Goal: Transaction & Acquisition: Purchase product/service

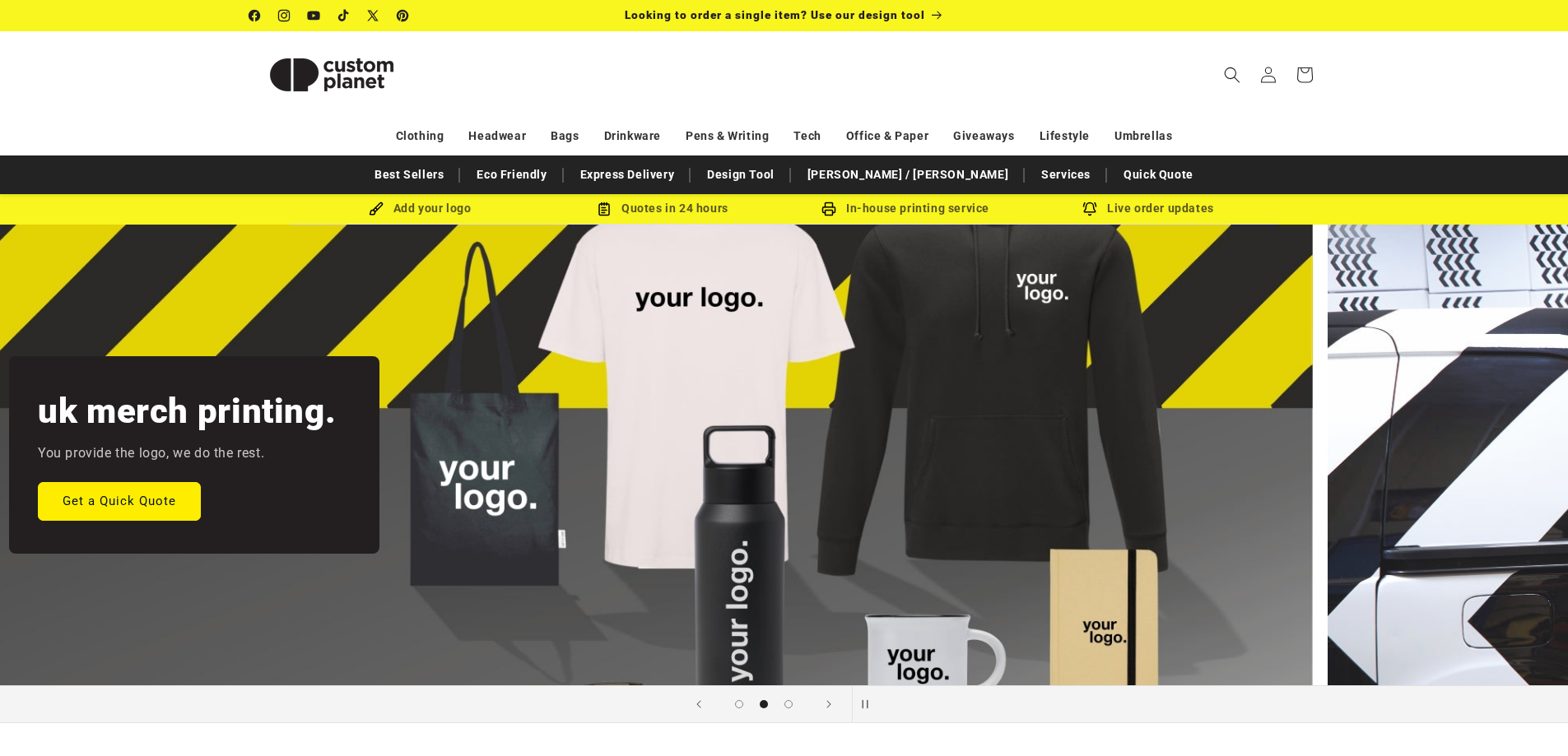
scroll to position [0, 1382]
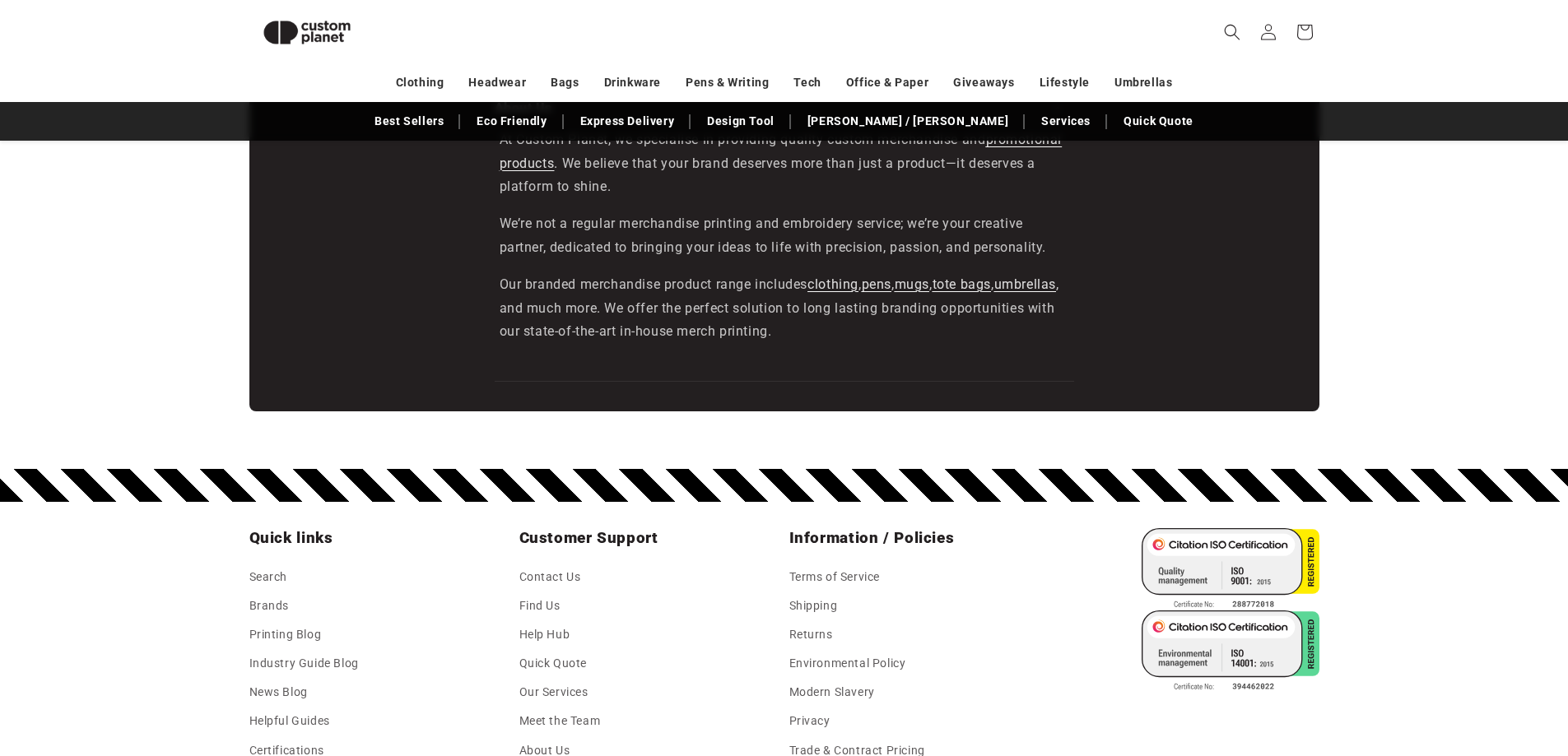
scroll to position [2876, 0]
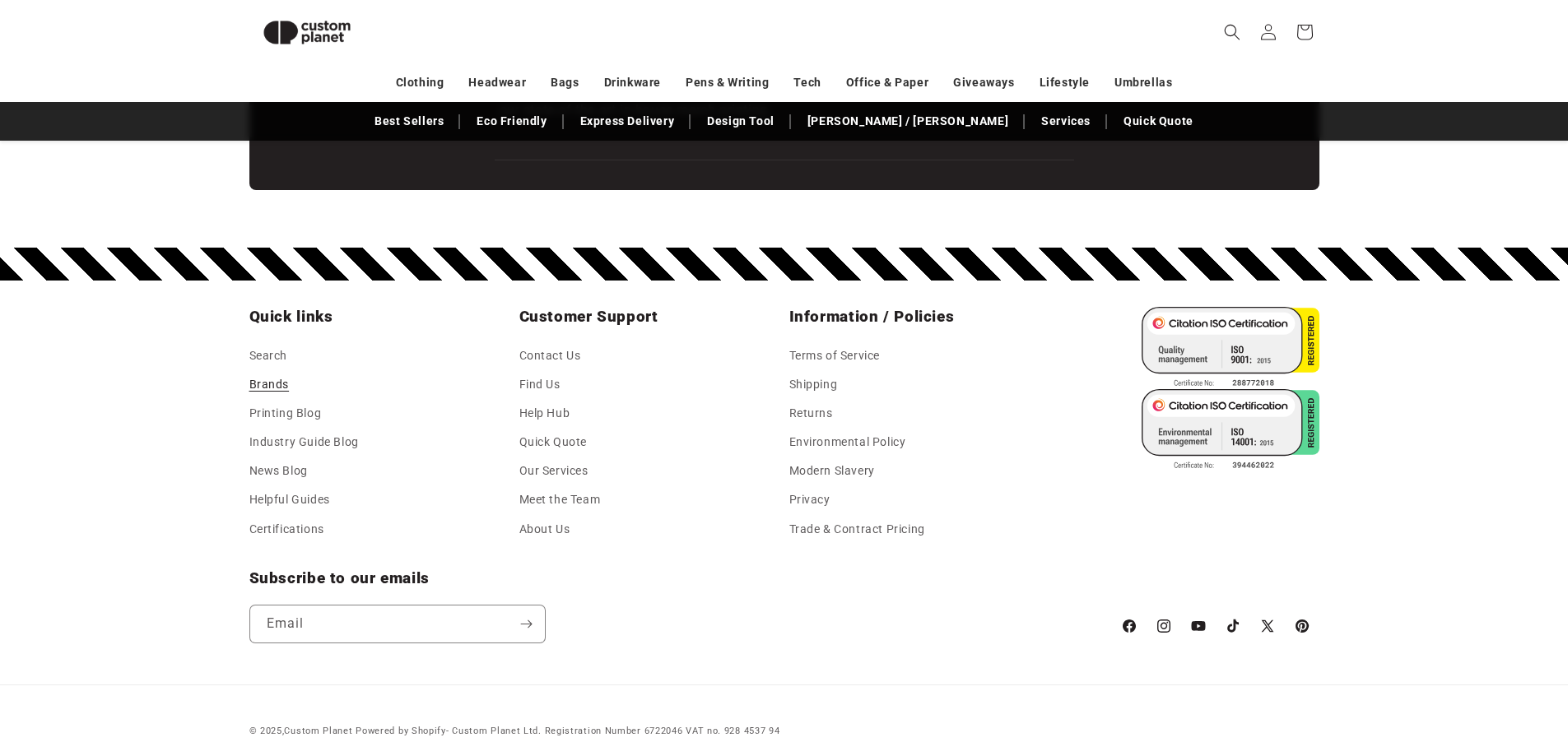
click at [264, 384] on link "Brands" at bounding box center [270, 385] width 41 height 29
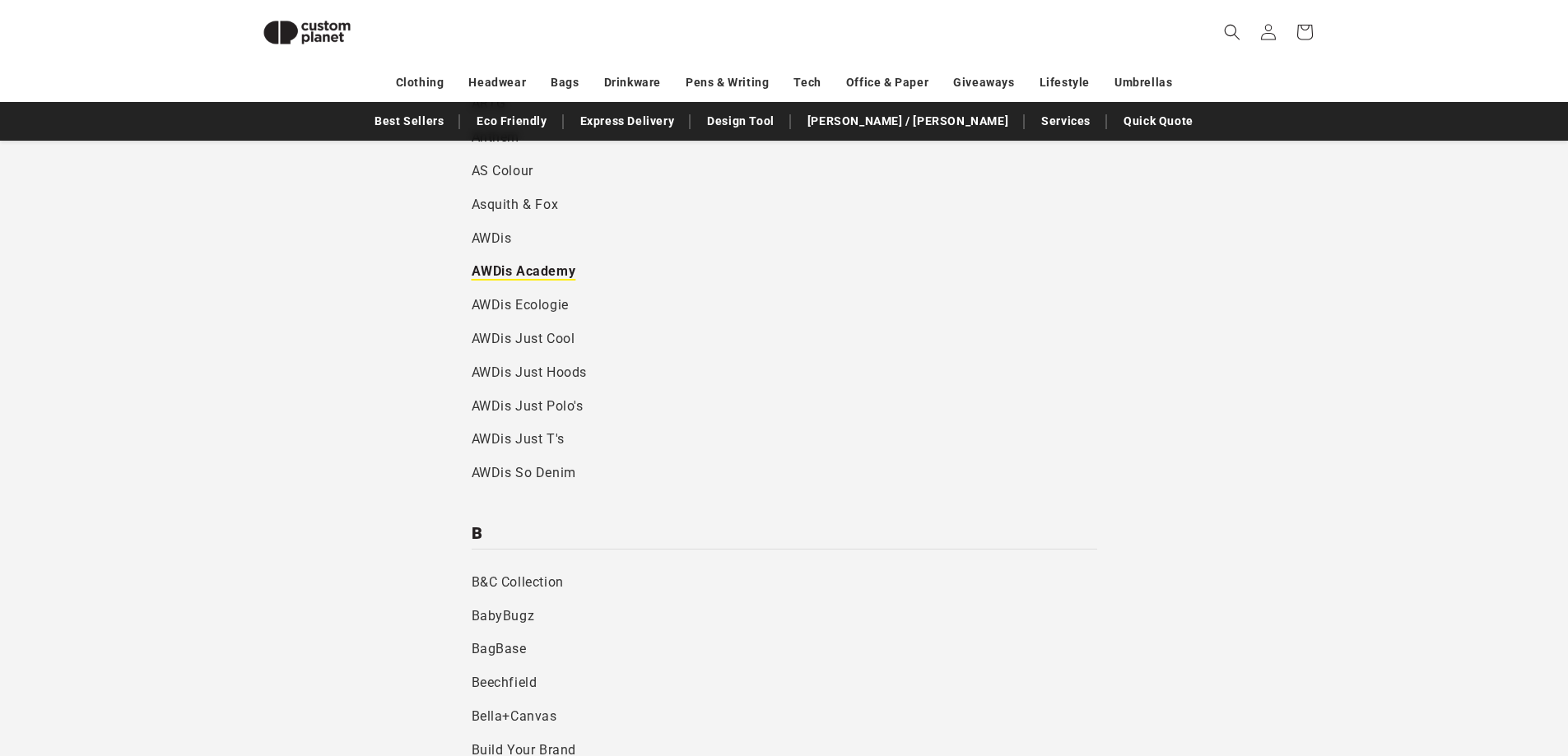
scroll to position [883, 0]
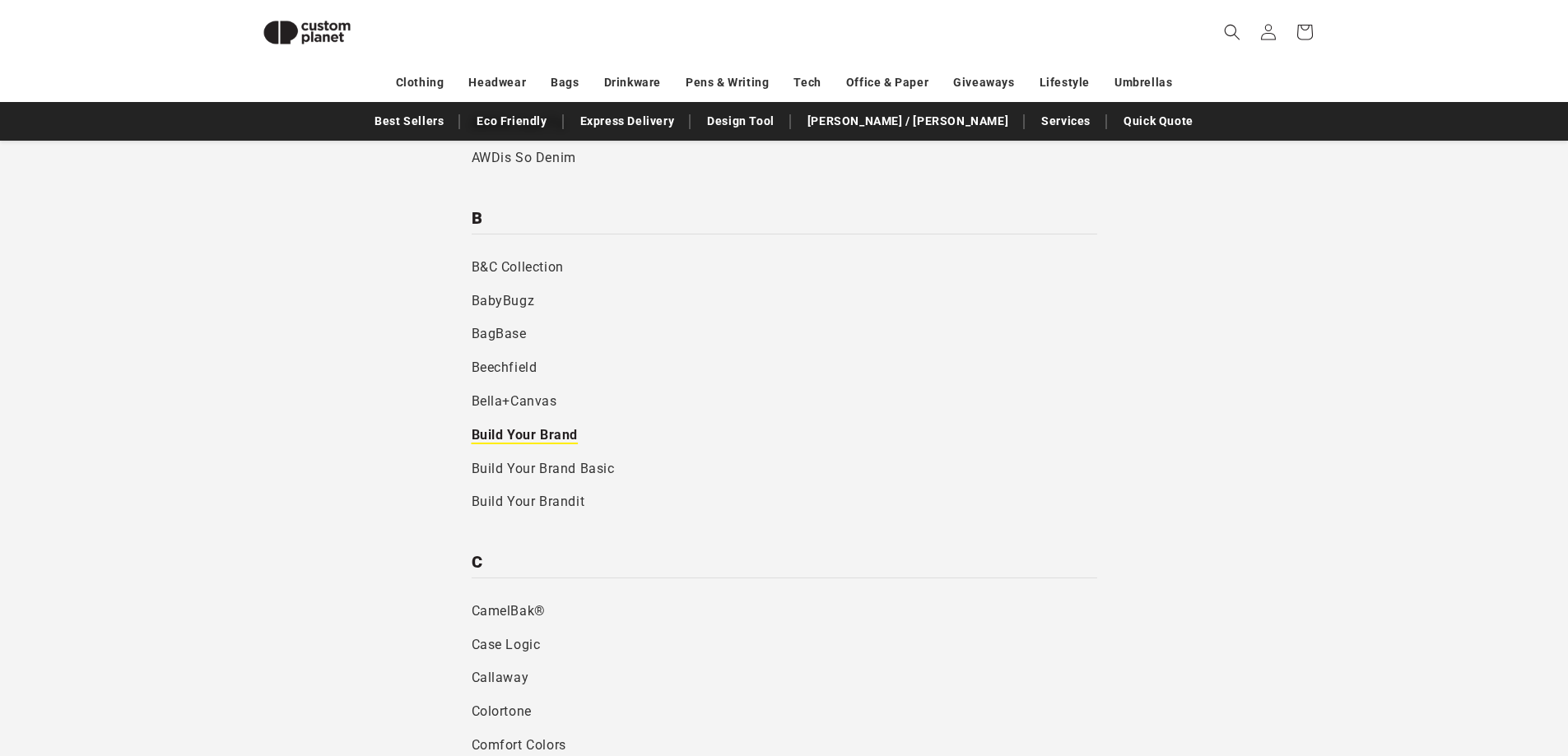
click at [524, 432] on link "Build Your Brand" at bounding box center [784, 436] width 625 height 34
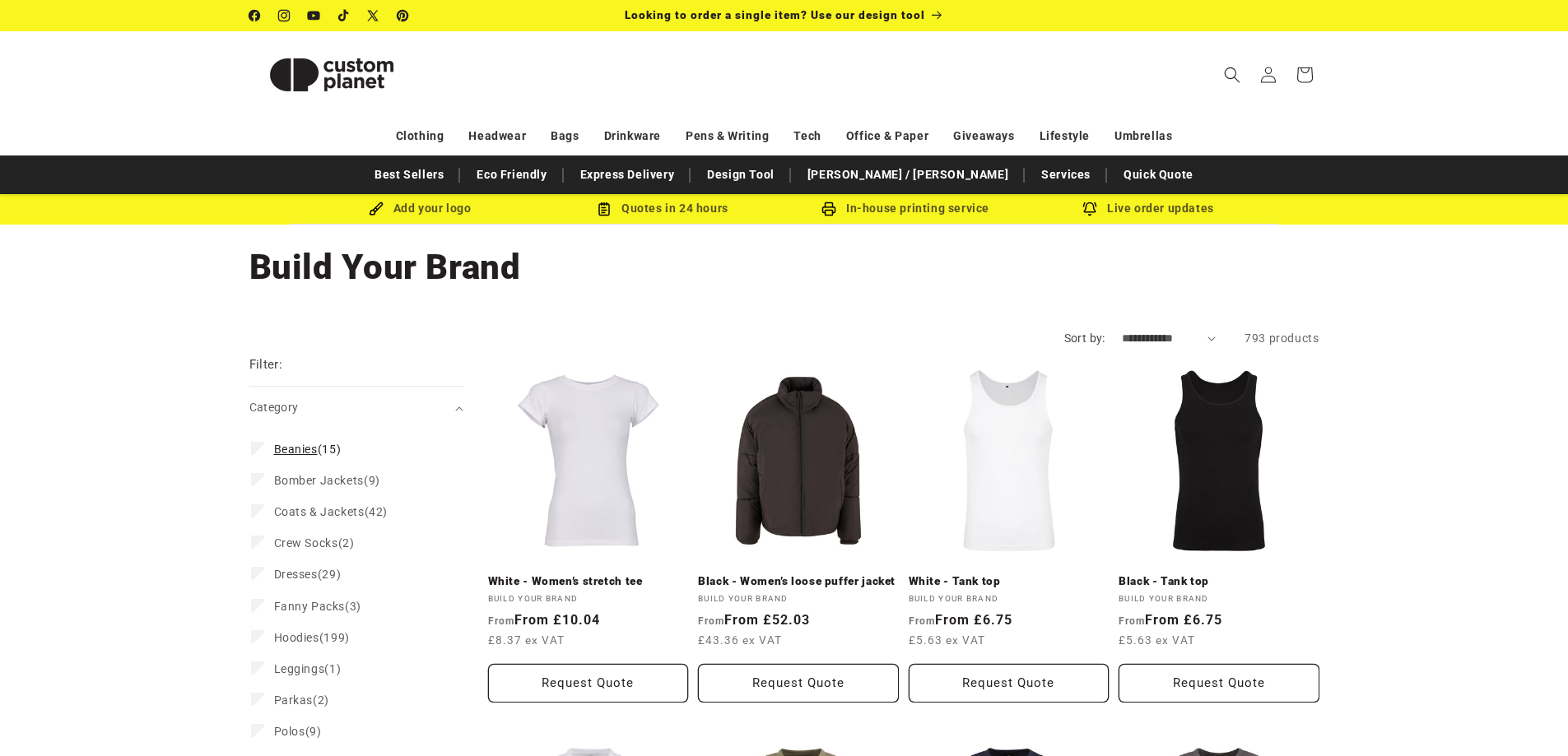
scroll to position [164, 0]
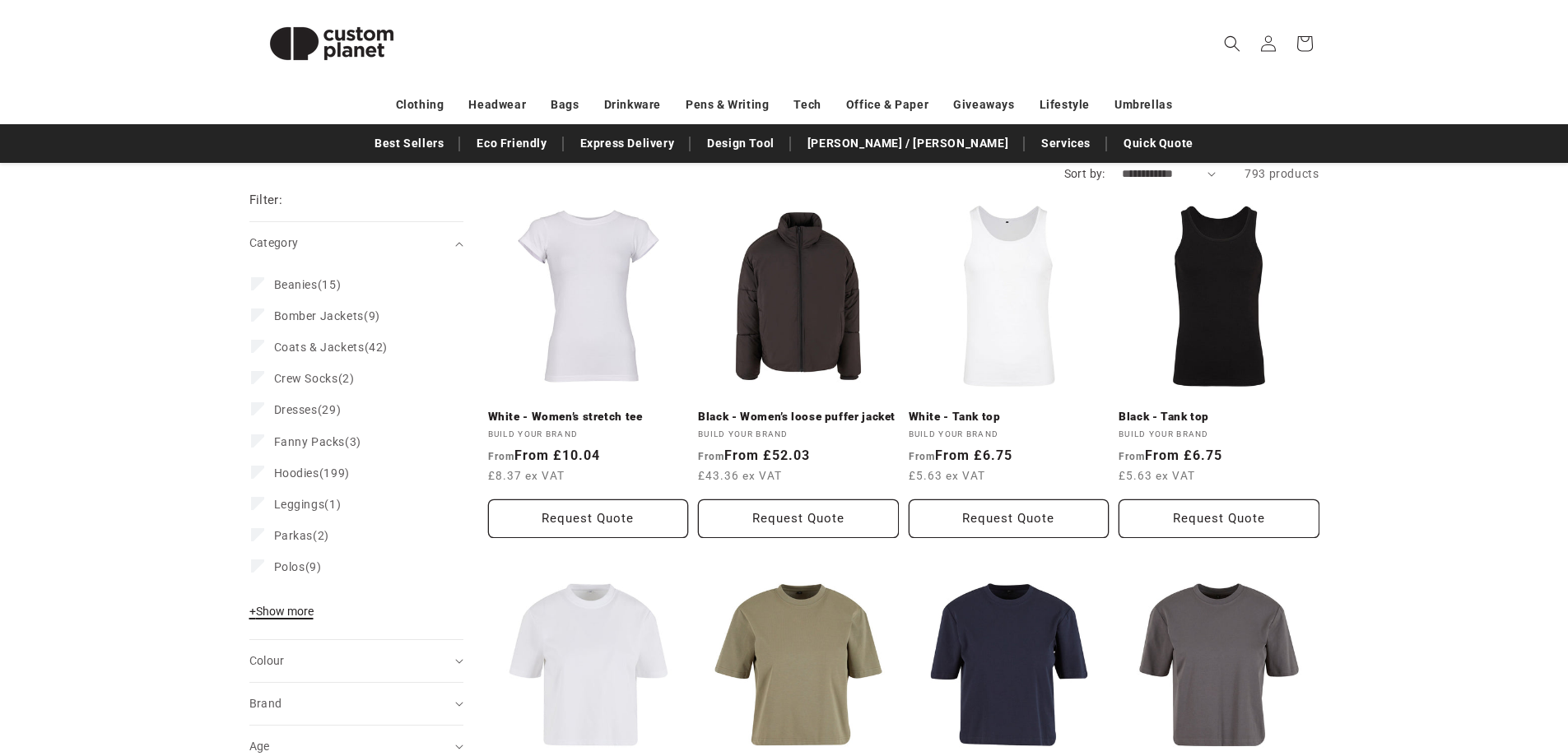
click at [280, 605] on span "+ Show more" at bounding box center [281, 611] width 65 height 13
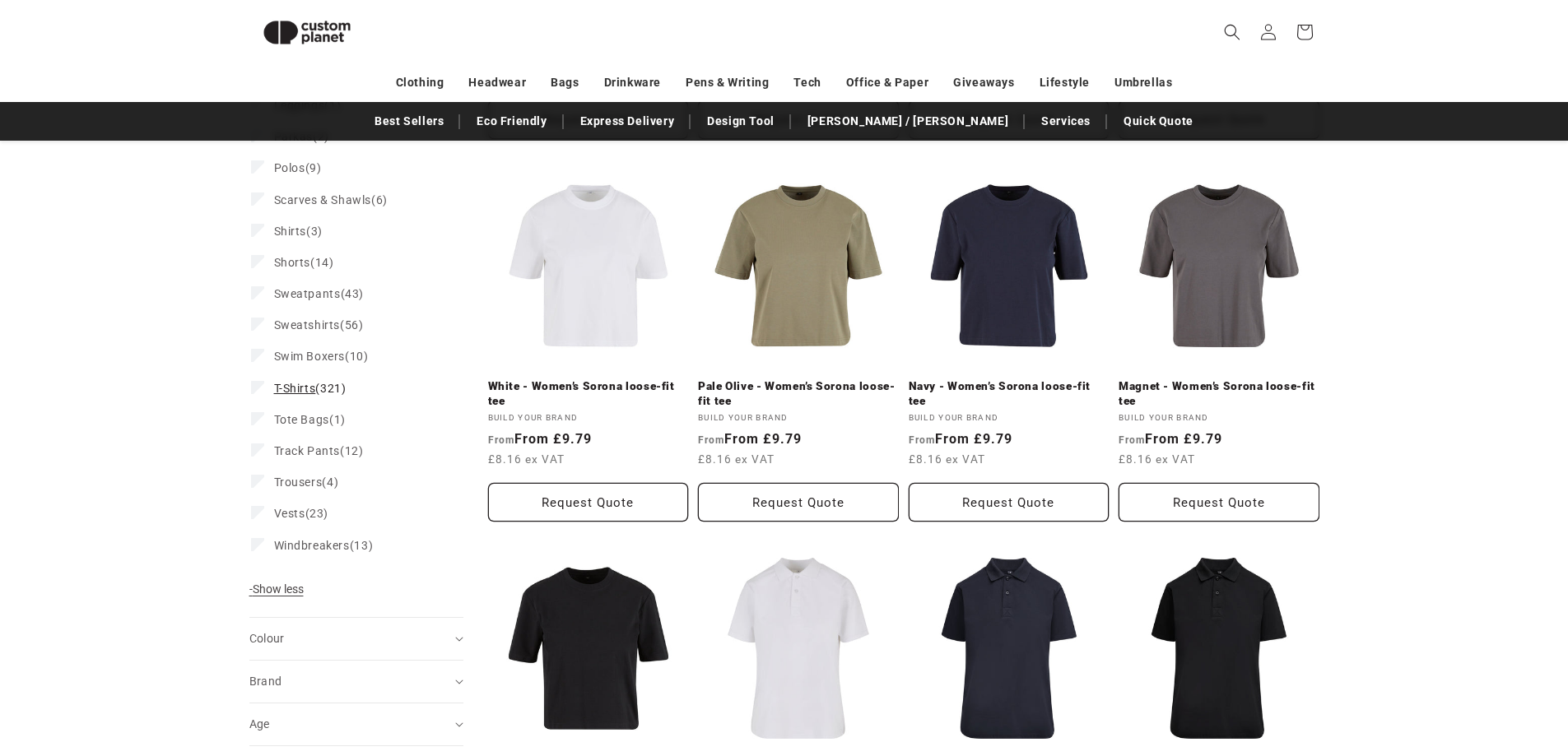
scroll to position [554, 0]
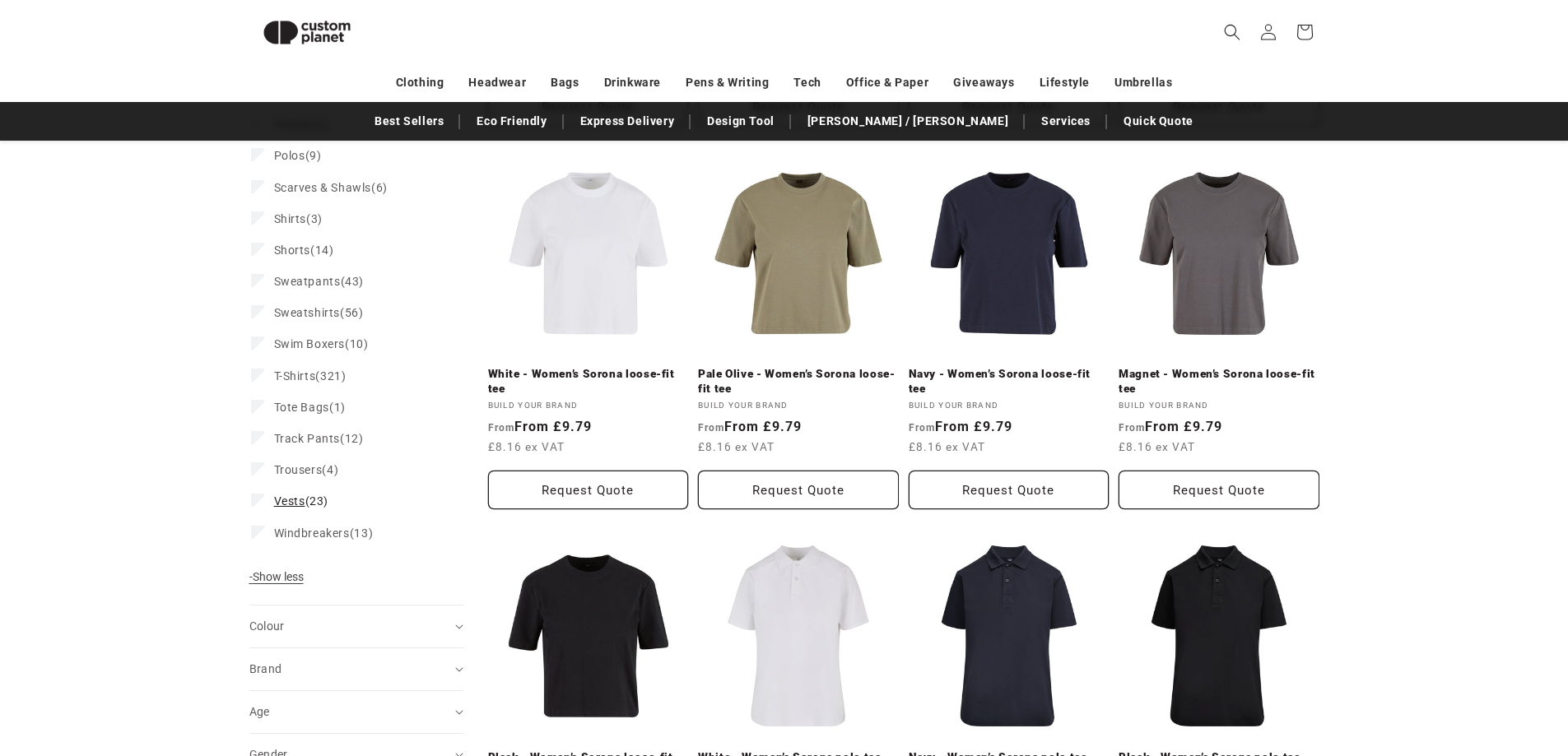
click at [284, 508] on span "Vests" at bounding box center [289, 500] width 31 height 13
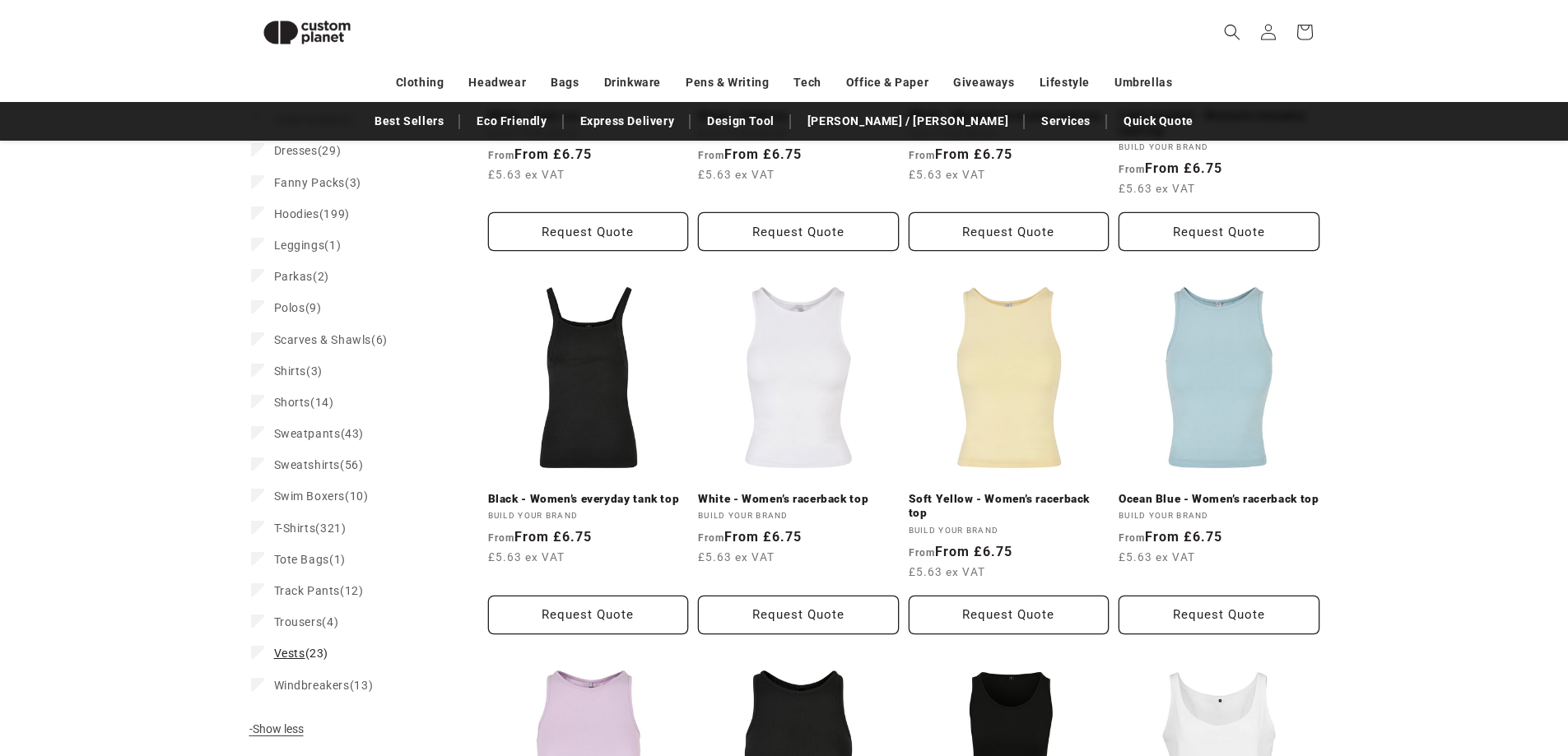
scroll to position [554, 0]
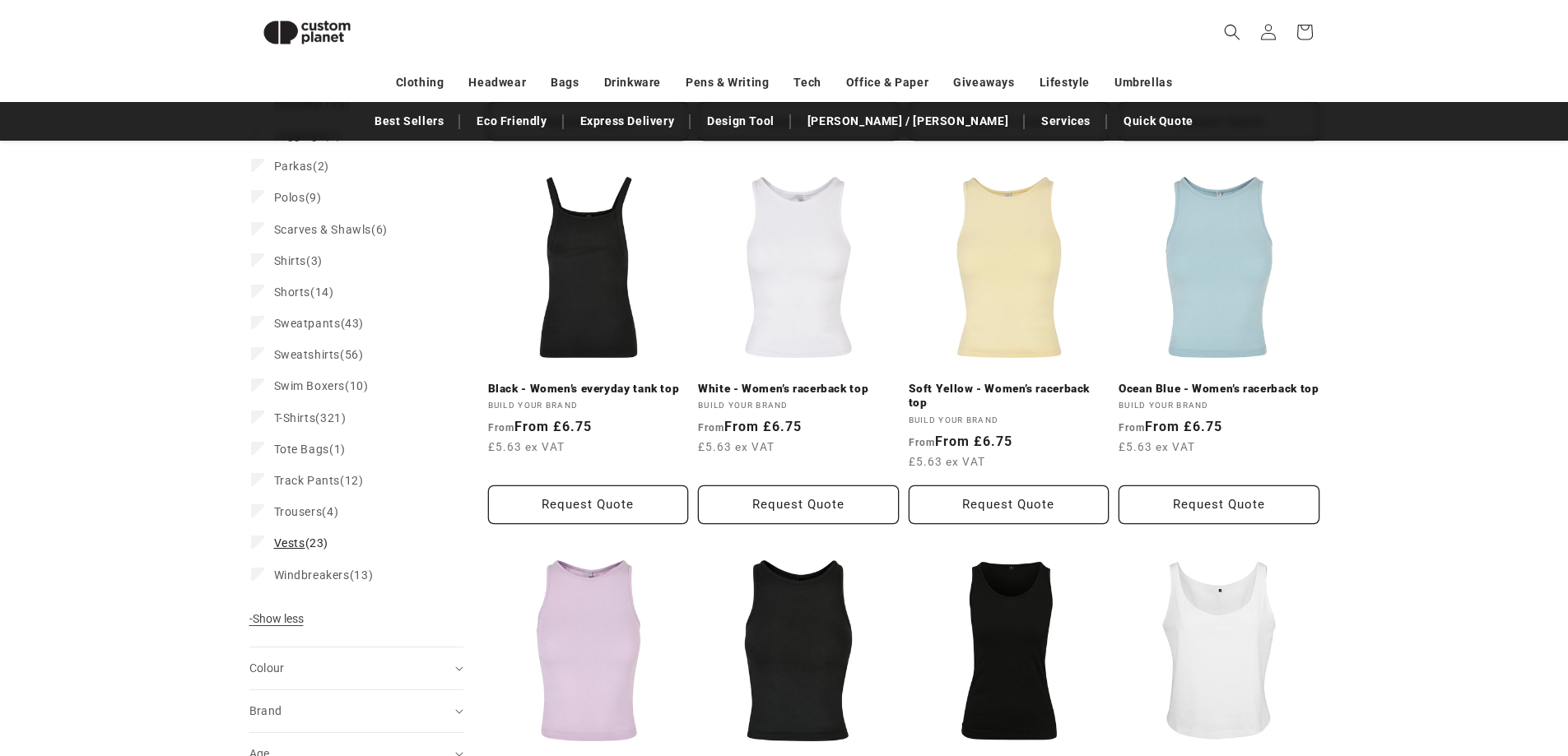
click at [274, 547] on span "Vests" at bounding box center [289, 543] width 31 height 13
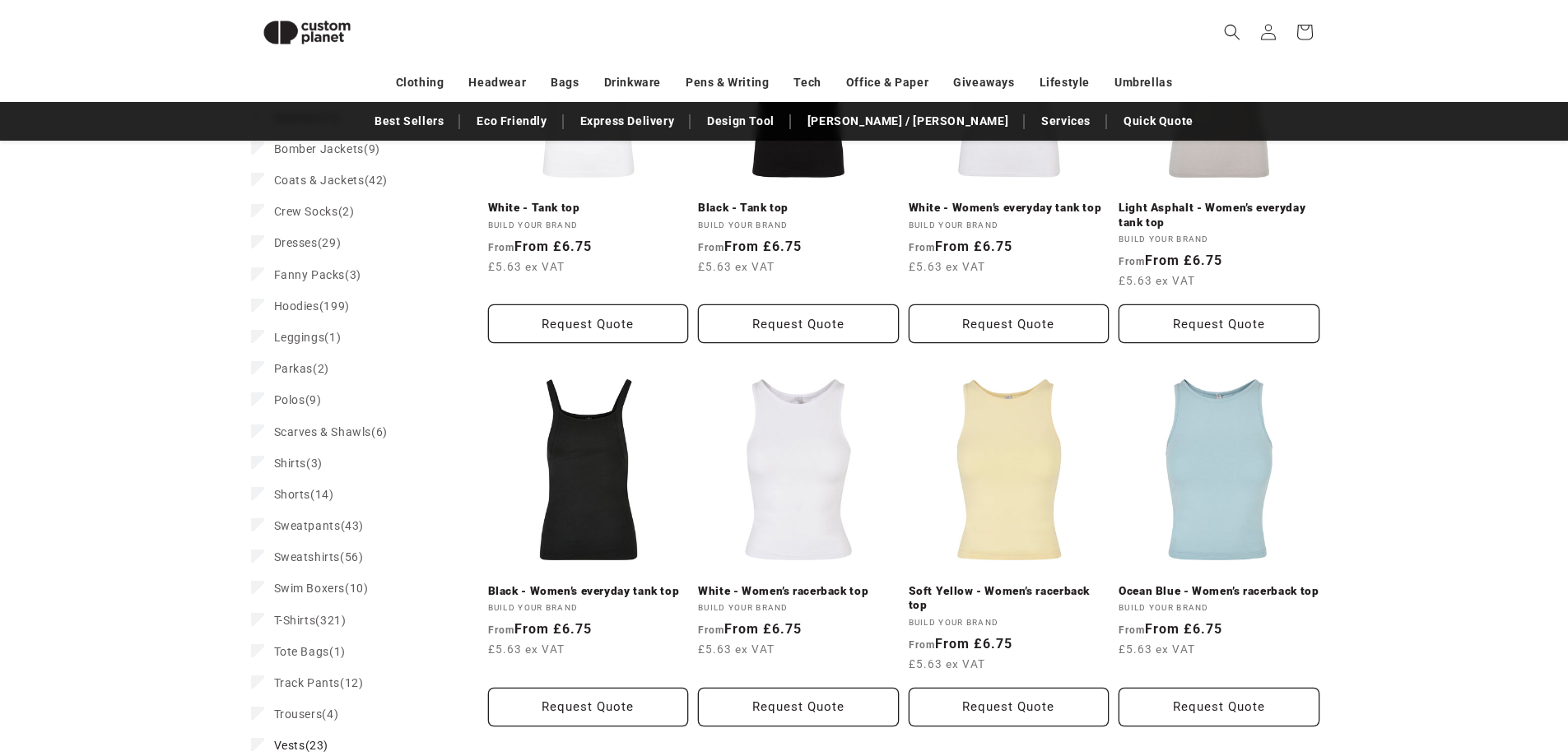
scroll to position [0, 0]
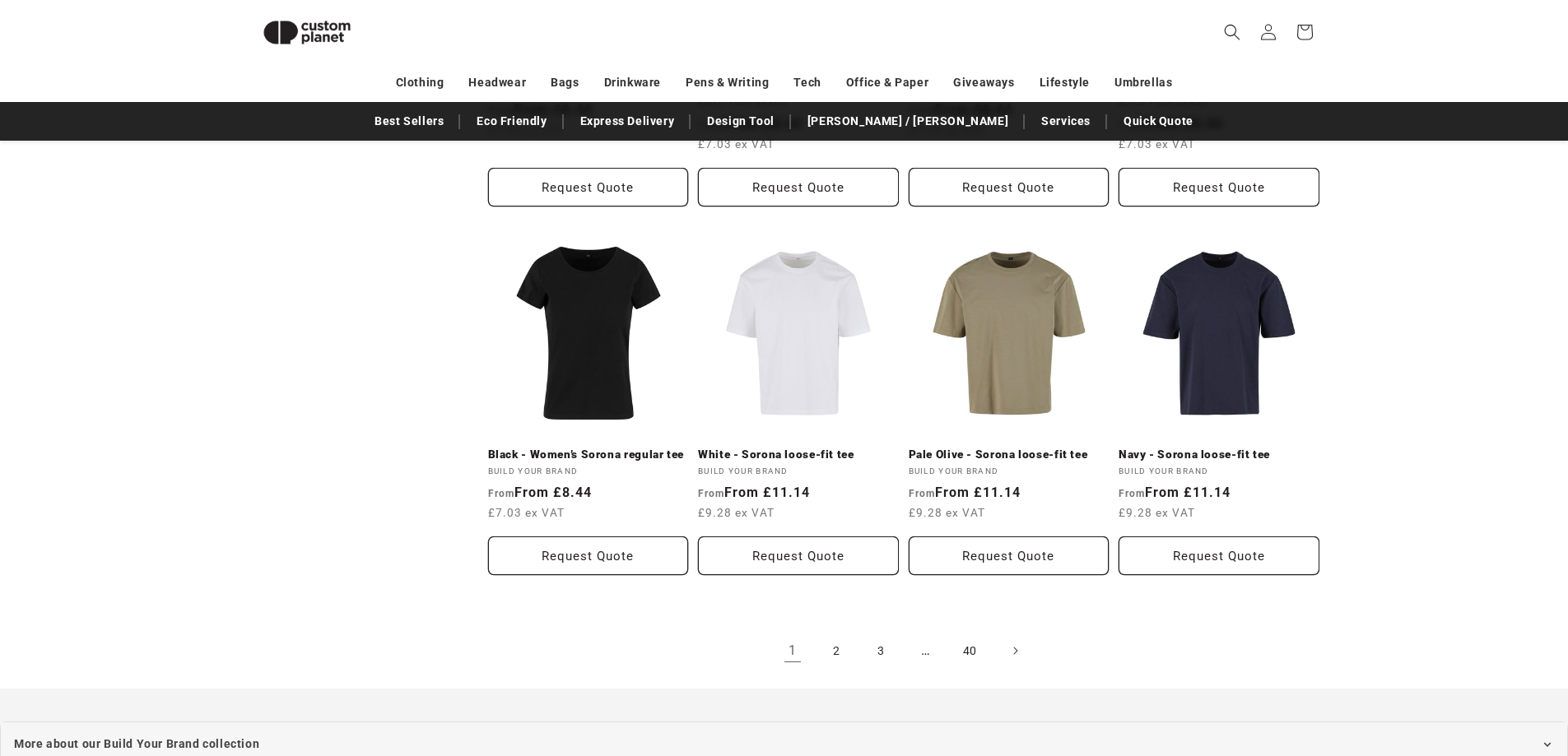
scroll to position [1623, 0]
click at [830, 557] on button "Request Quote" at bounding box center [798, 555] width 201 height 39
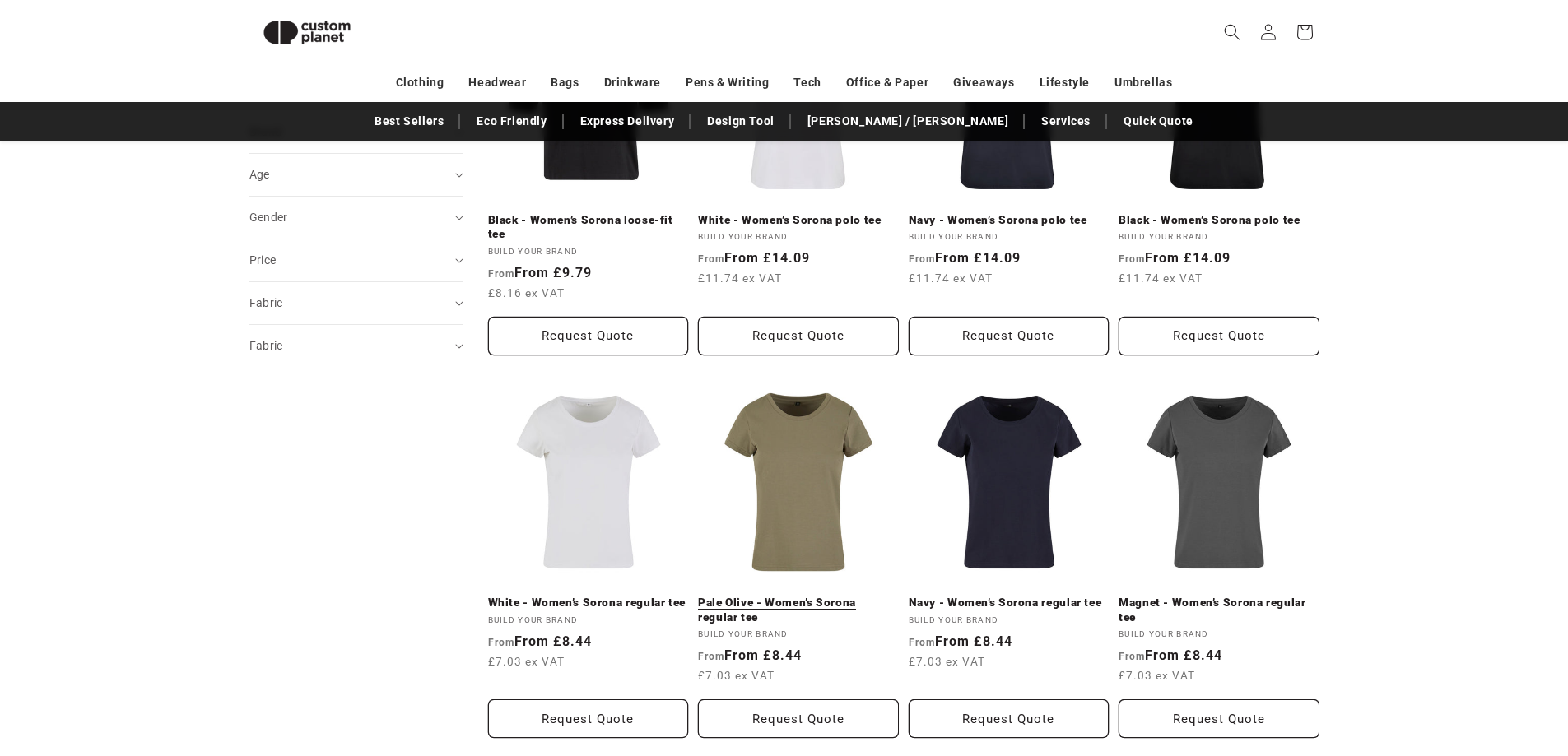
scroll to position [1212, 0]
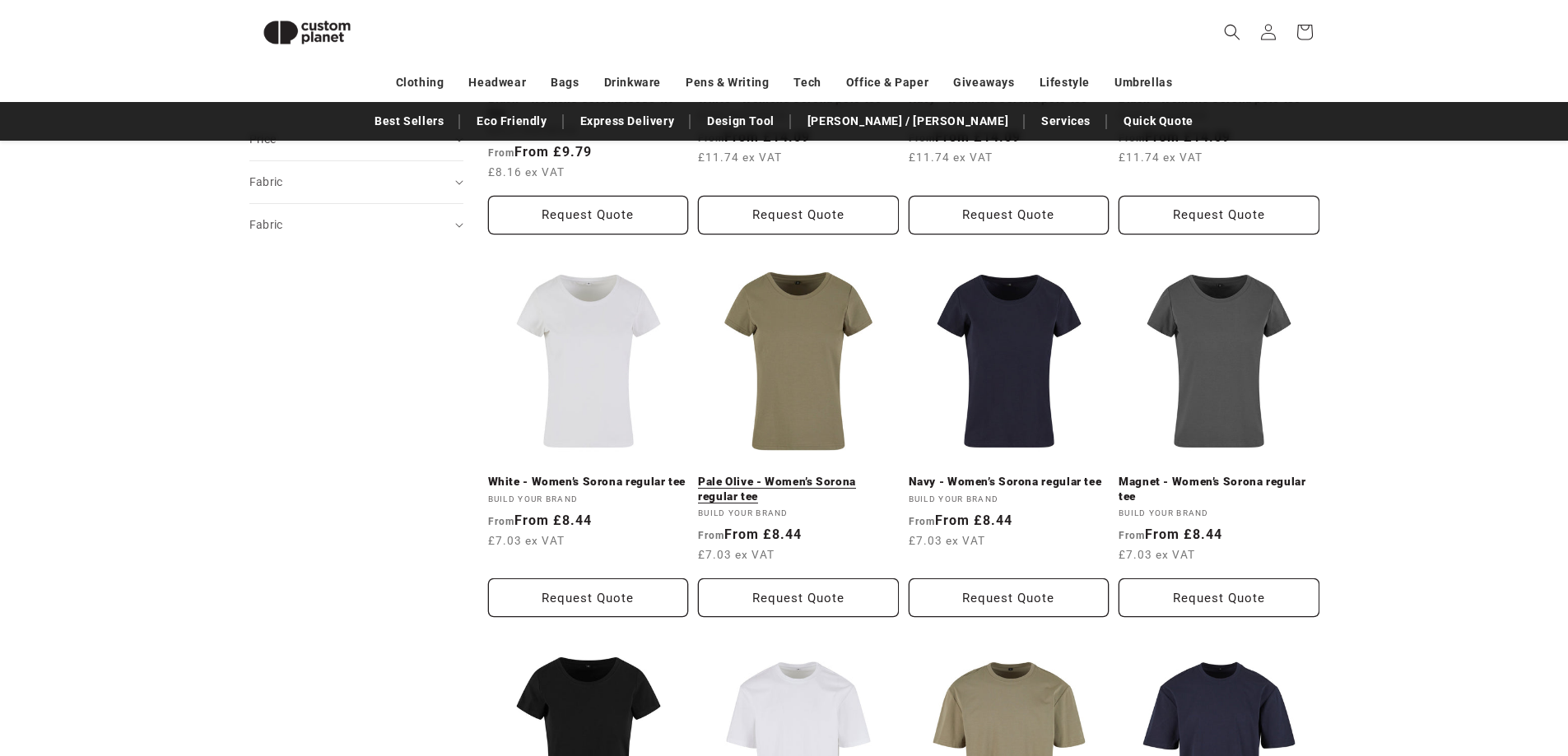
click at [789, 477] on link "Pale Olive - Women’s Sorona regular tee" at bounding box center [798, 489] width 201 height 29
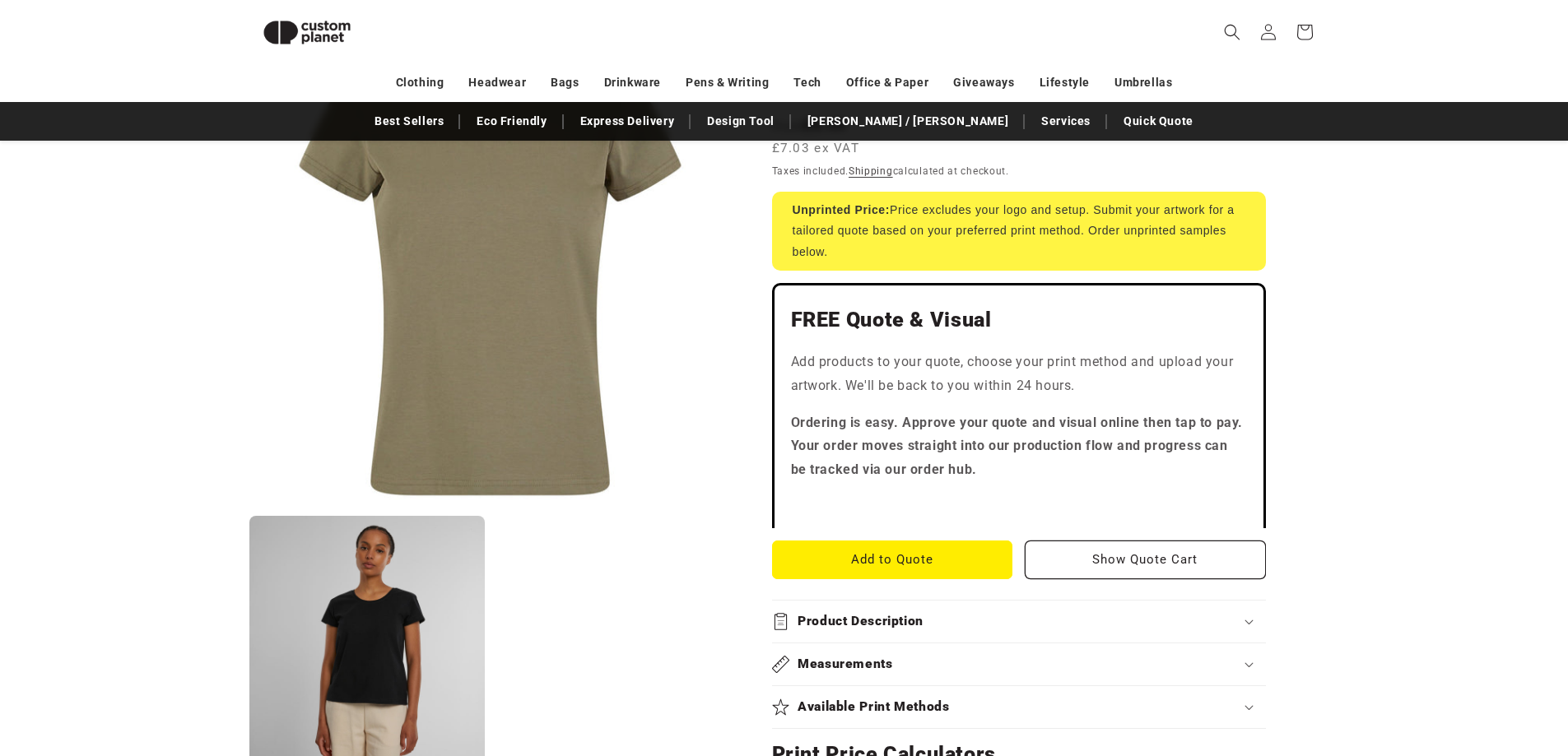
scroll to position [636, 0]
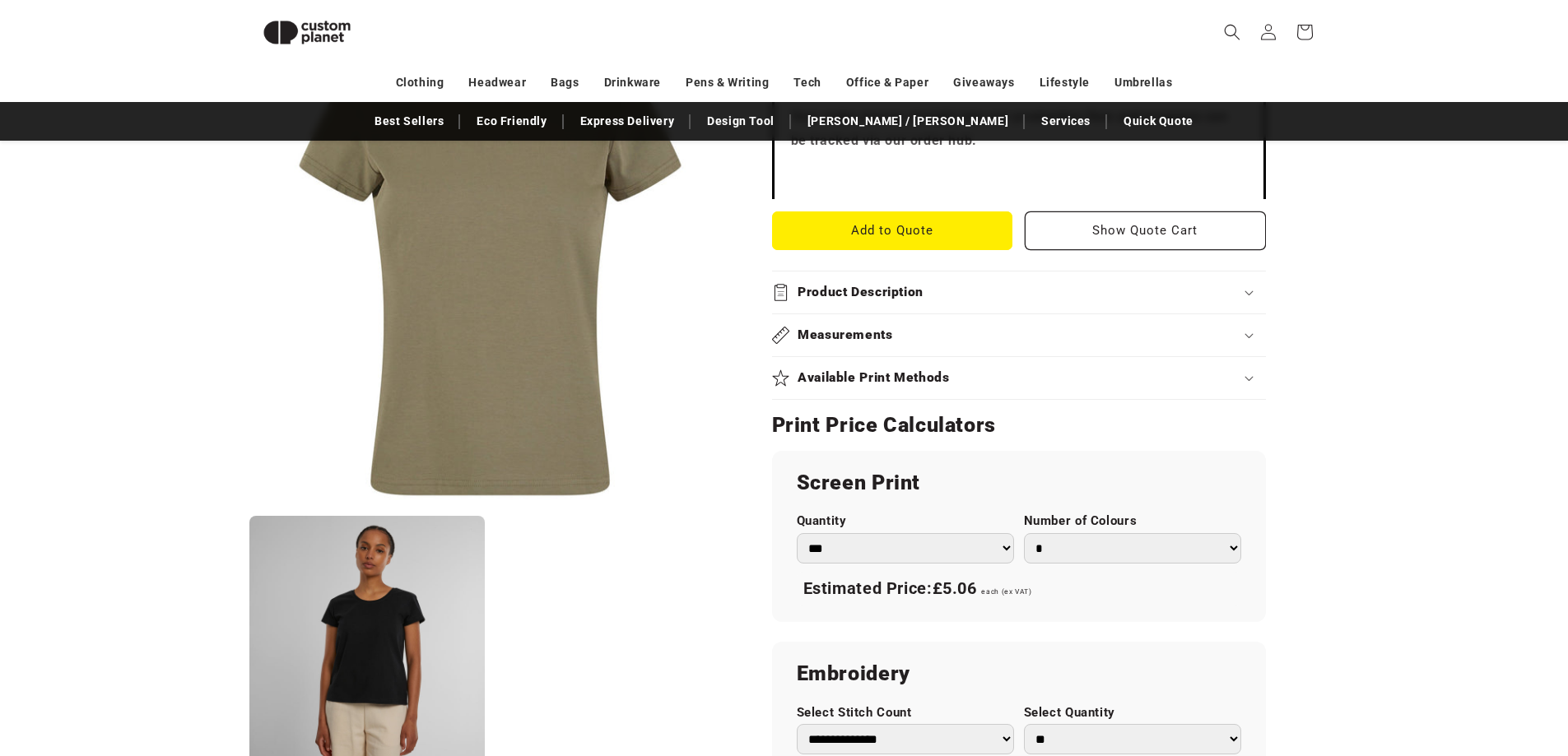
click at [1201, 373] on div "Available Print Methods" at bounding box center [1019, 378] width 493 height 18
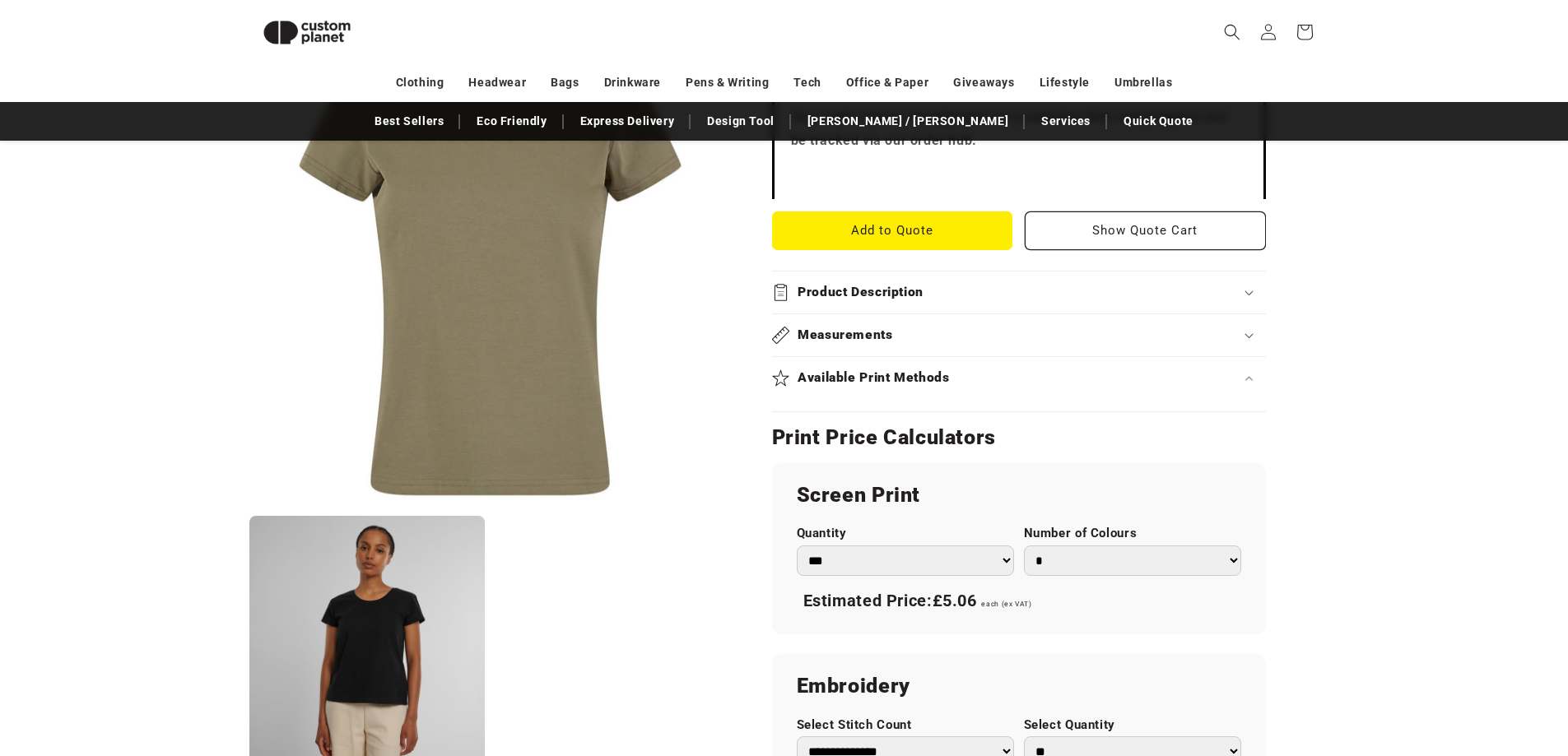
click at [1205, 376] on div "Available Print Methods" at bounding box center [1019, 378] width 493 height 18
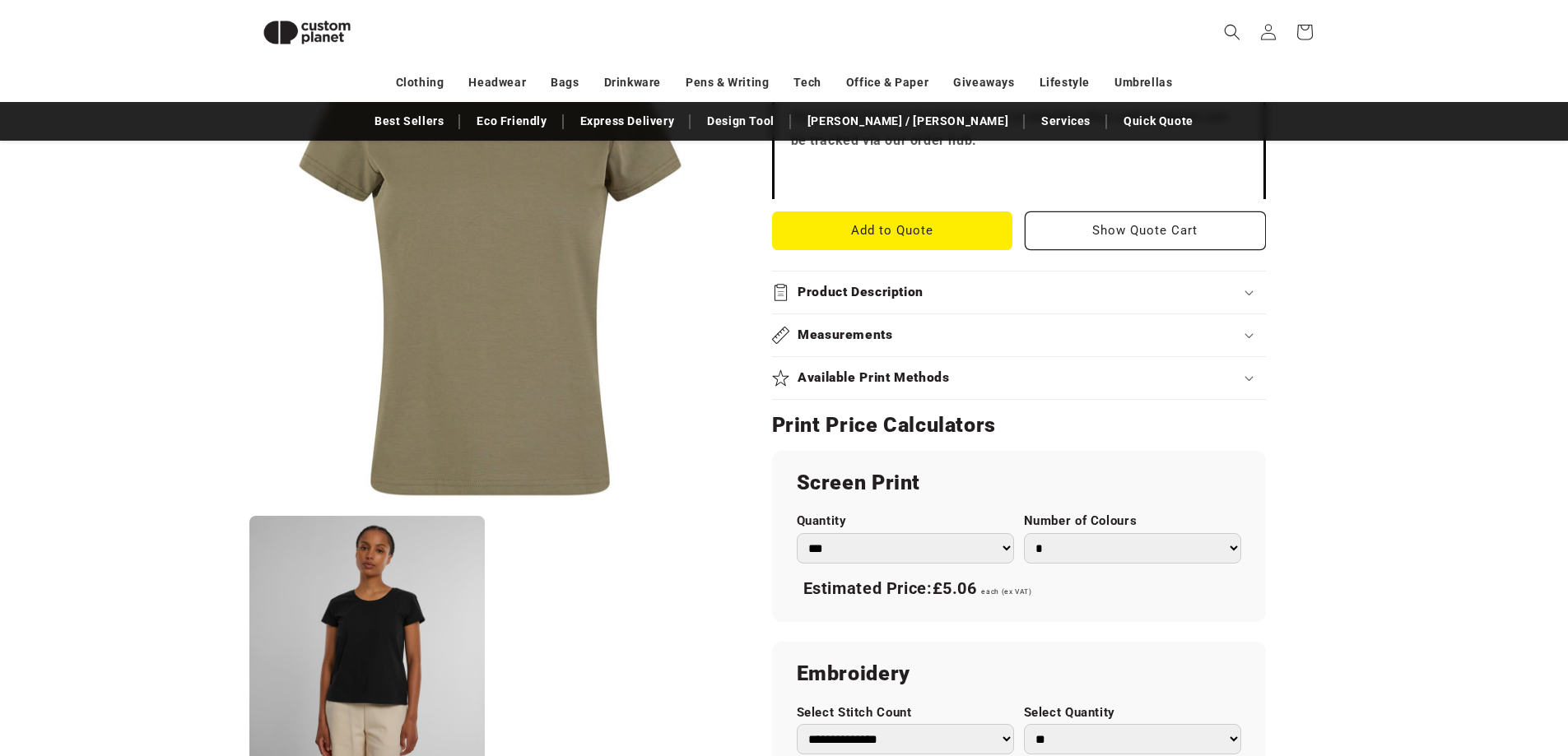
click at [1199, 350] on summary "Measurements" at bounding box center [1019, 335] width 493 height 42
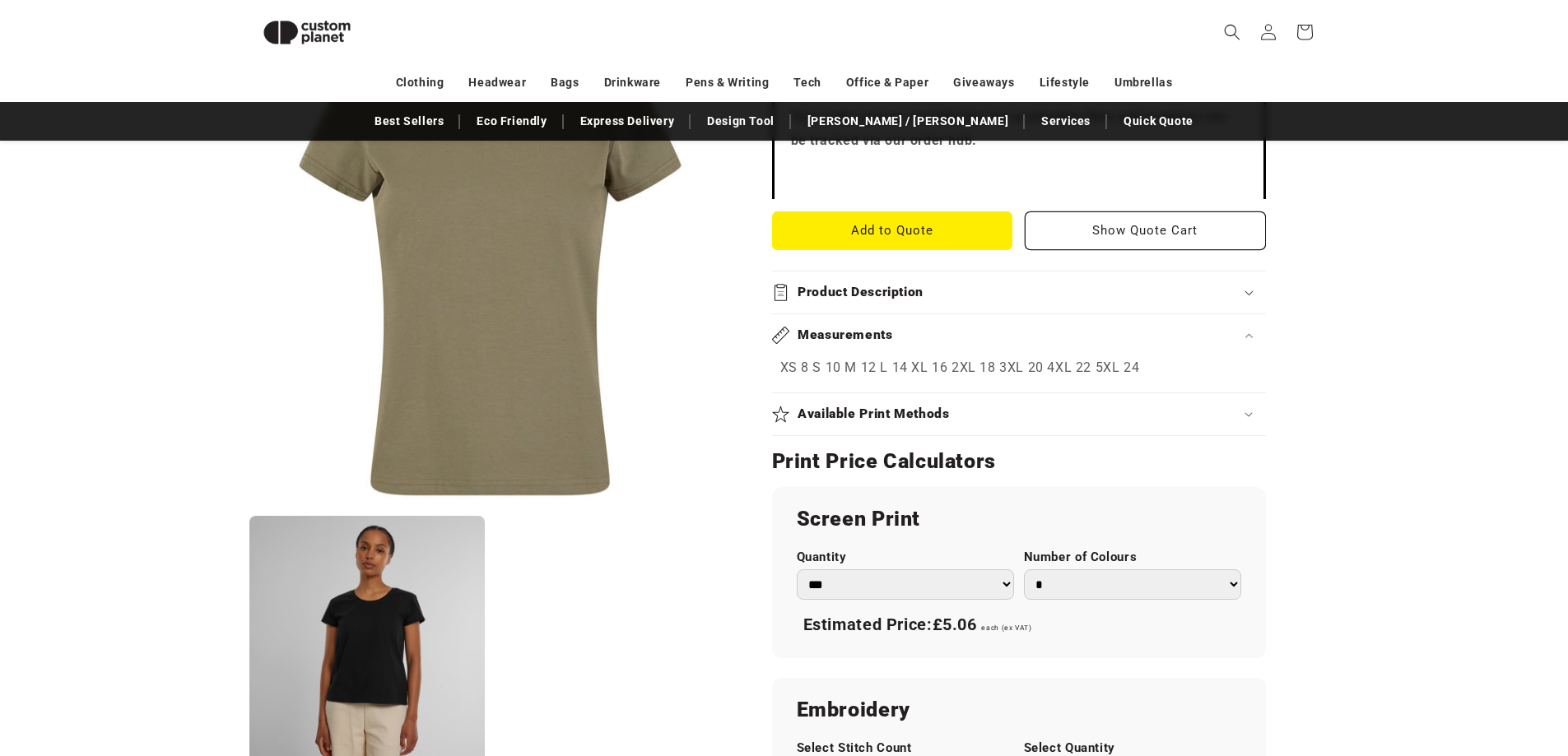
click at [1197, 339] on div "Measurements" at bounding box center [1019, 335] width 493 height 18
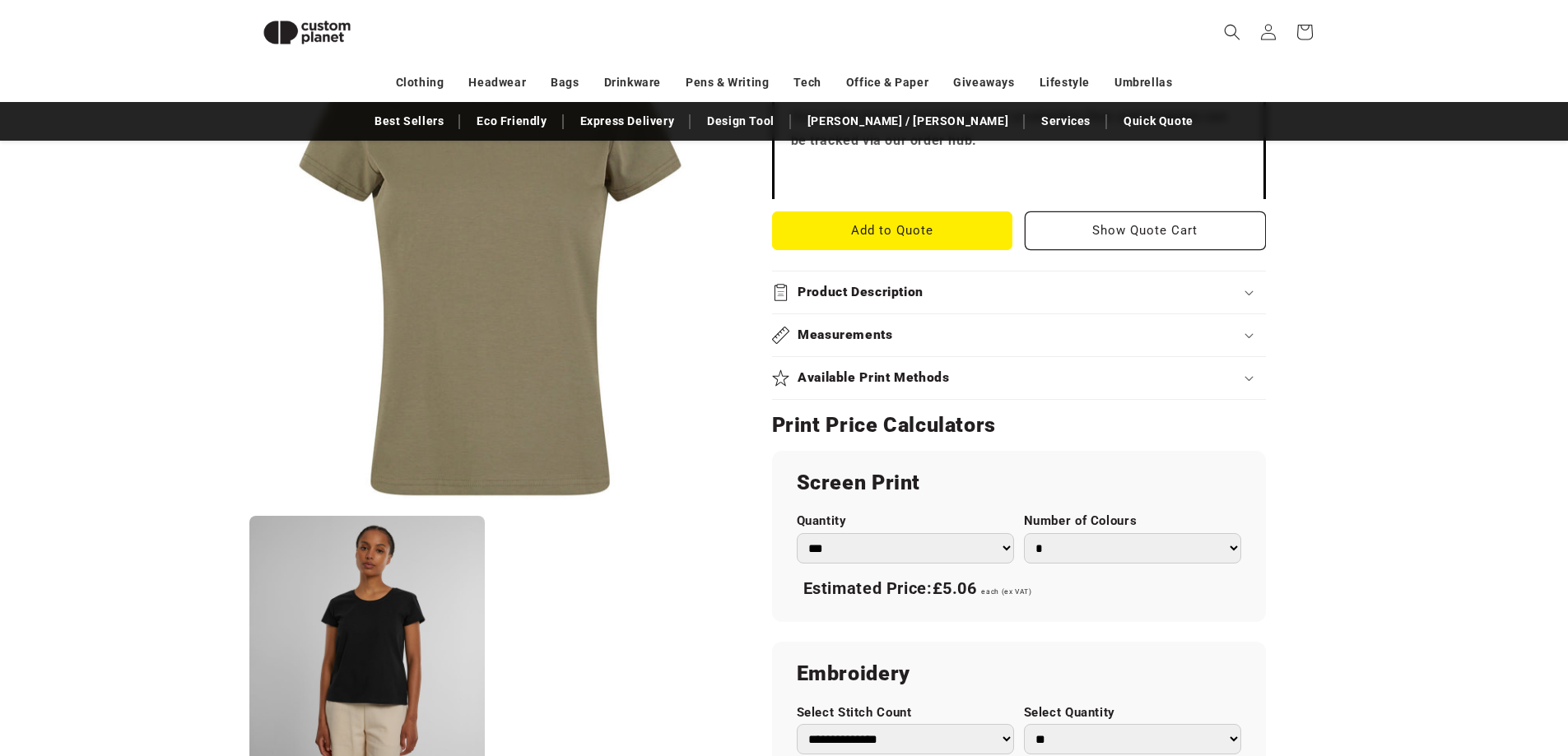
click at [1192, 292] on div "Product Description" at bounding box center [1019, 293] width 493 height 18
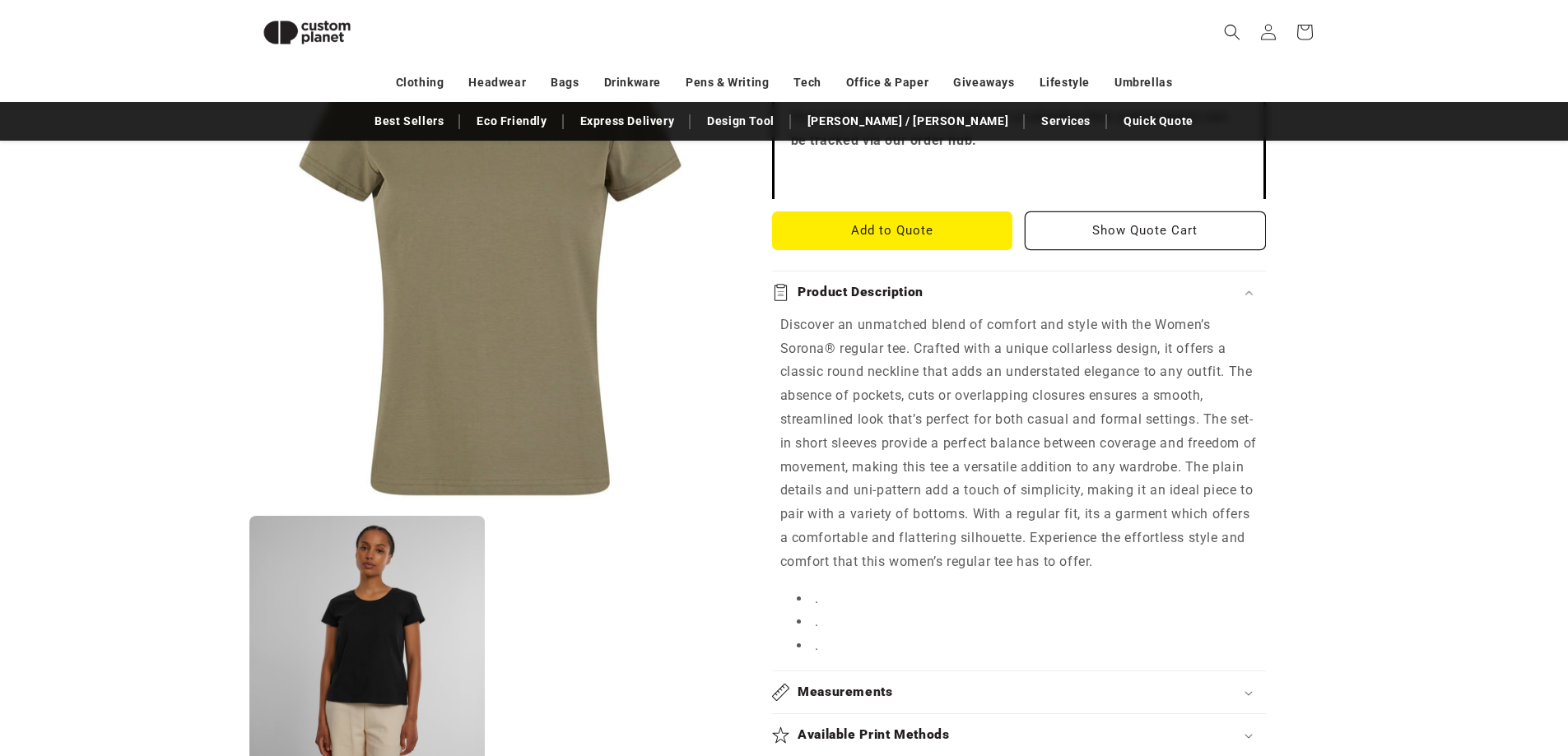
click at [1192, 292] on div "Product Description" at bounding box center [1019, 293] width 493 height 18
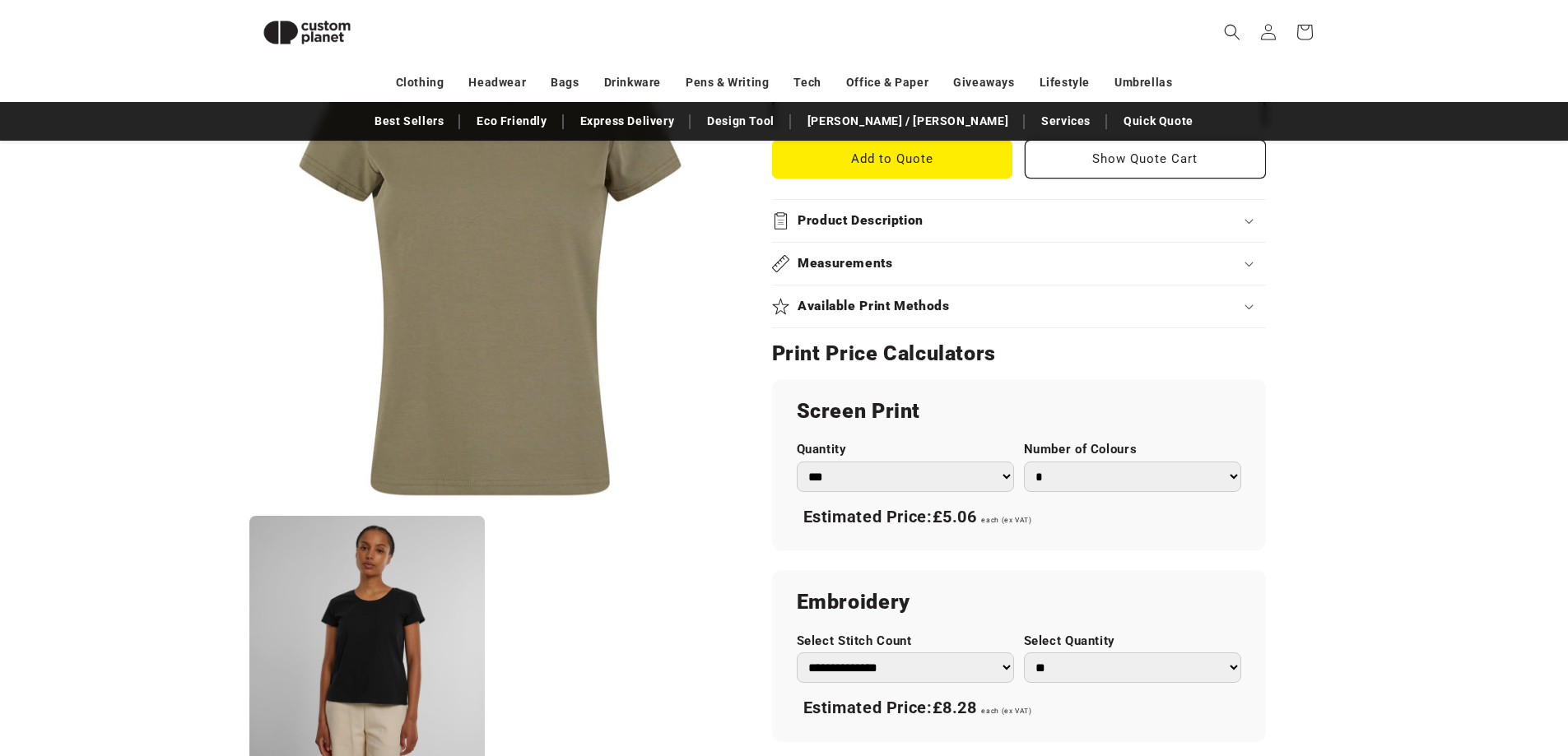
scroll to position [801, 0]
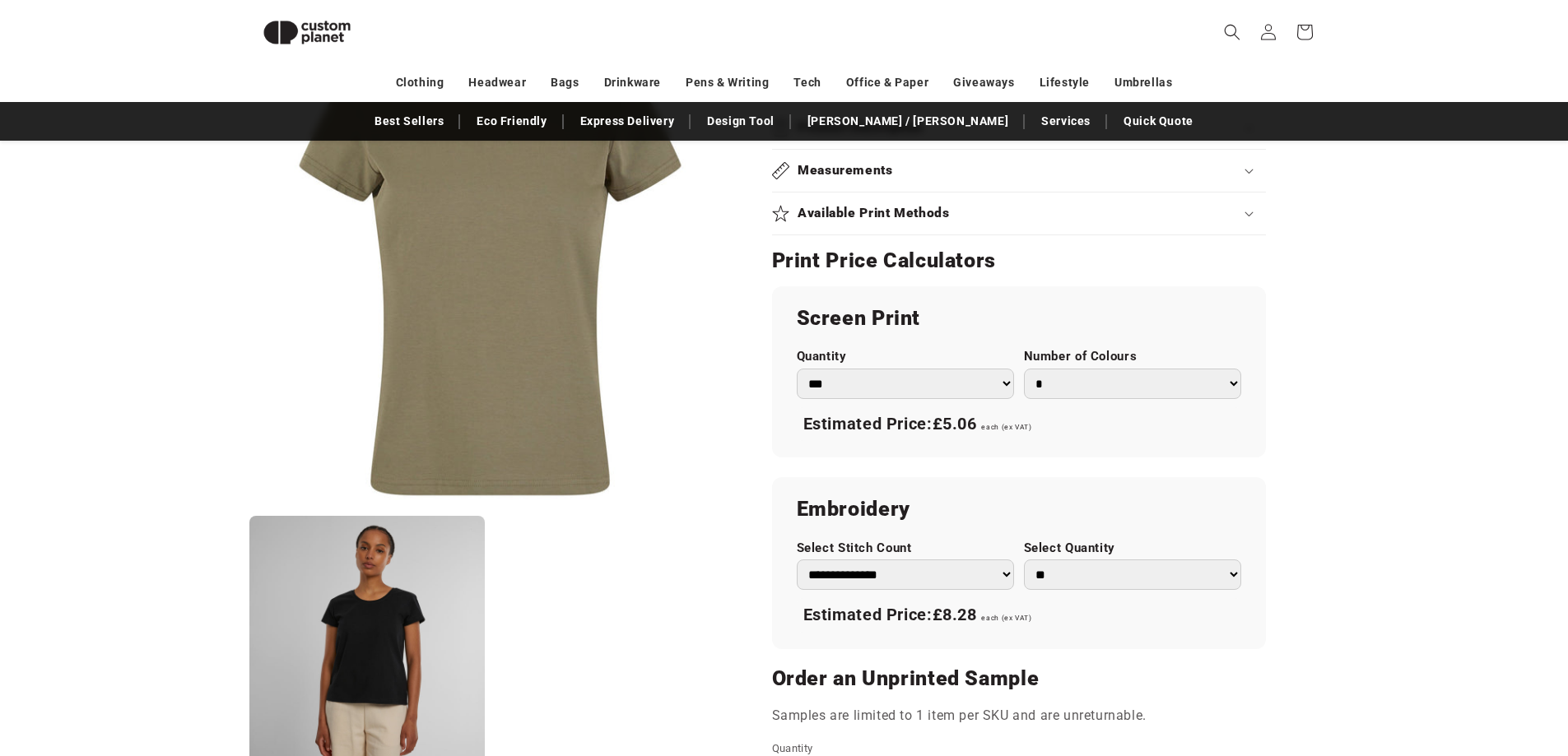
click at [1109, 397] on select "* * * * * * *" at bounding box center [1133, 384] width 218 height 30
select select "*"
click at [1024, 369] on select "* * * * * * *" at bounding box center [1133, 384] width 218 height 30
click at [930, 393] on select "*** *** *** **** **** **** ***** *****" at bounding box center [906, 384] width 218 height 30
select select "***"
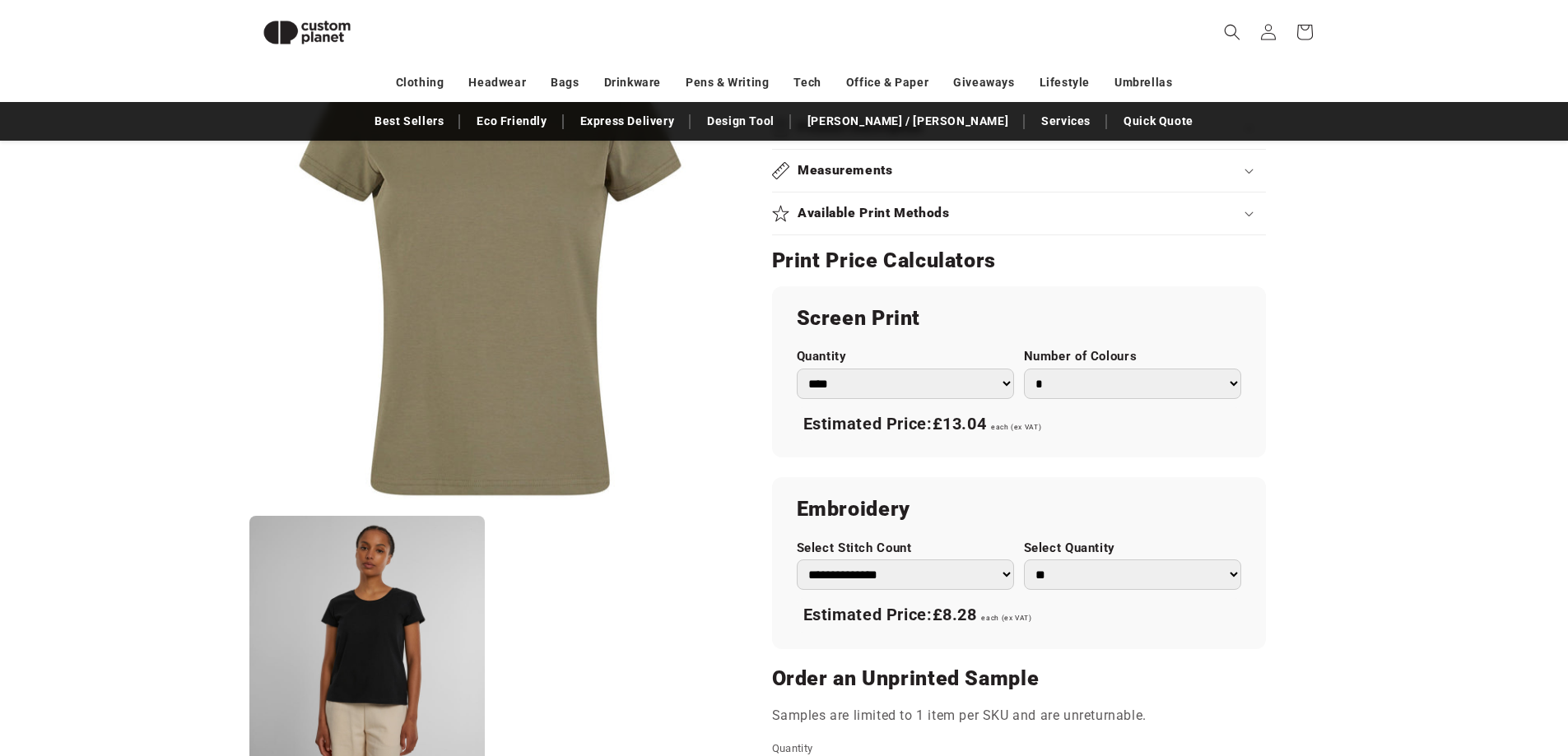
click at [797, 369] on select "*** *** *** **** **** **** ***** *****" at bounding box center [906, 384] width 218 height 30
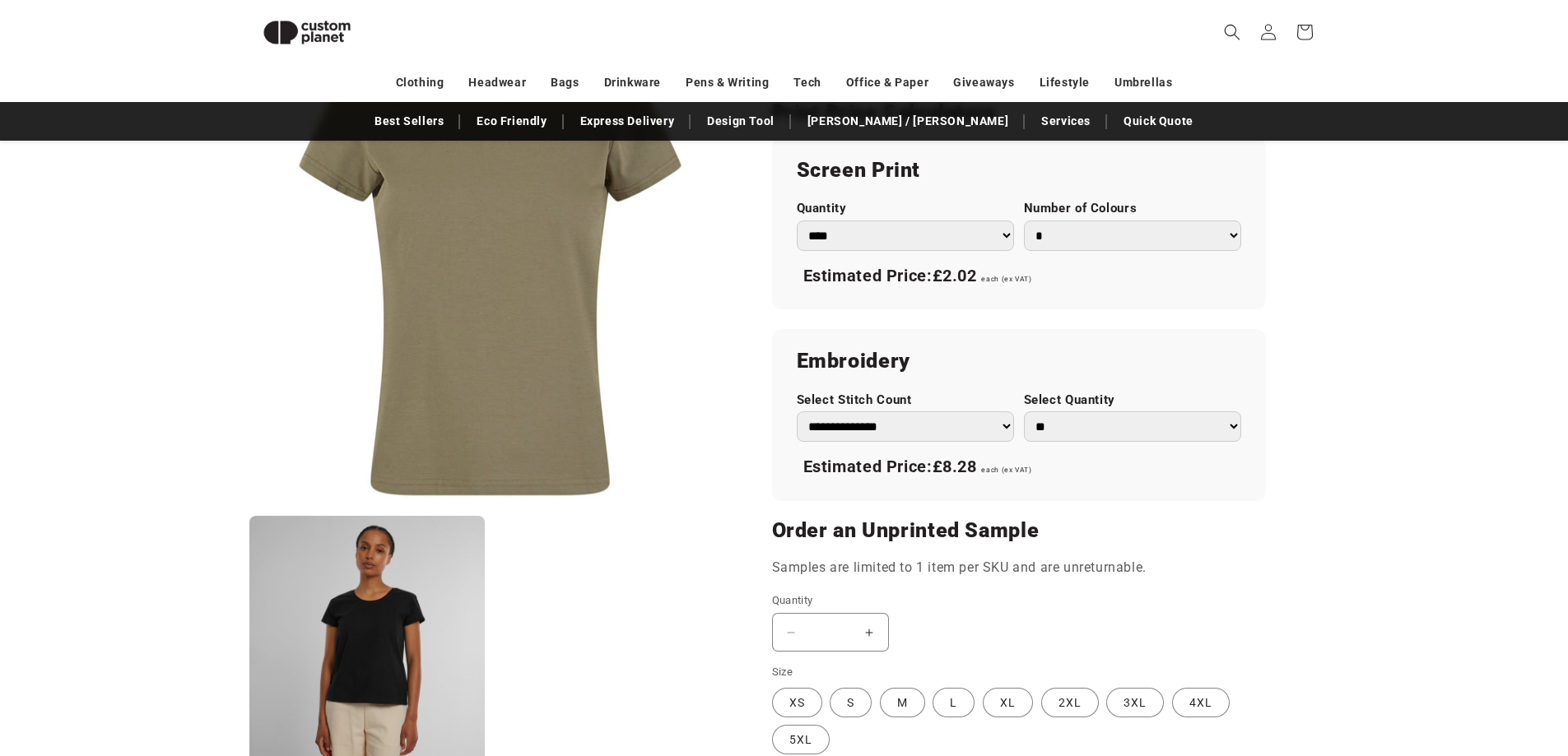
scroll to position [966, 0]
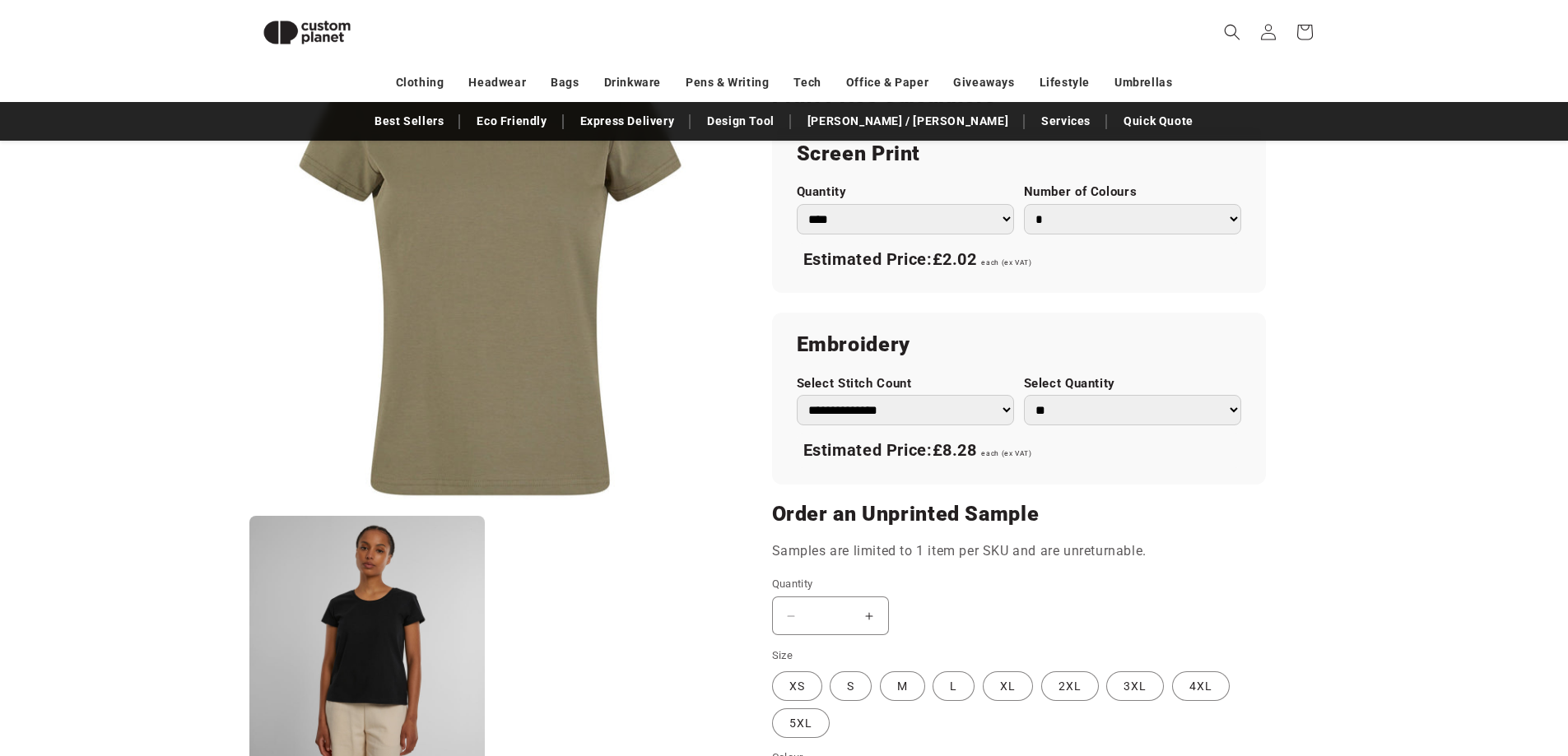
click at [865, 612] on button "Increase quantity for Pale Olive - Women’s Sorona regular tee" at bounding box center [869, 616] width 37 height 39
click at [871, 615] on button "Increase quantity for Pale Olive - Women’s Sorona regular tee" at bounding box center [869, 616] width 37 height 39
click at [872, 615] on button "Increase quantity for Pale Olive - Women’s Sorona regular tee" at bounding box center [869, 616] width 37 height 39
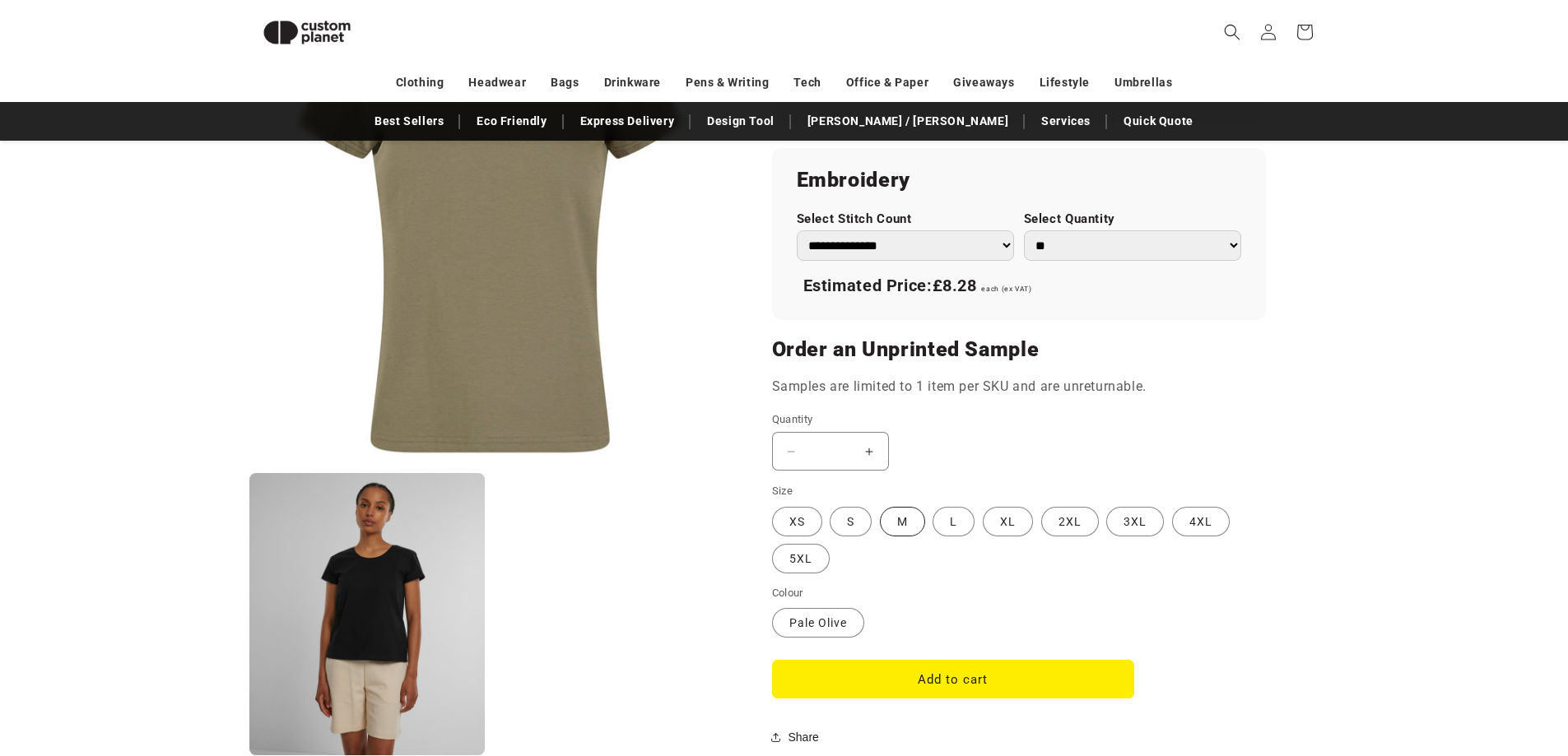
click at [920, 525] on label "M Variant sold out or unavailable" at bounding box center [902, 522] width 45 height 30
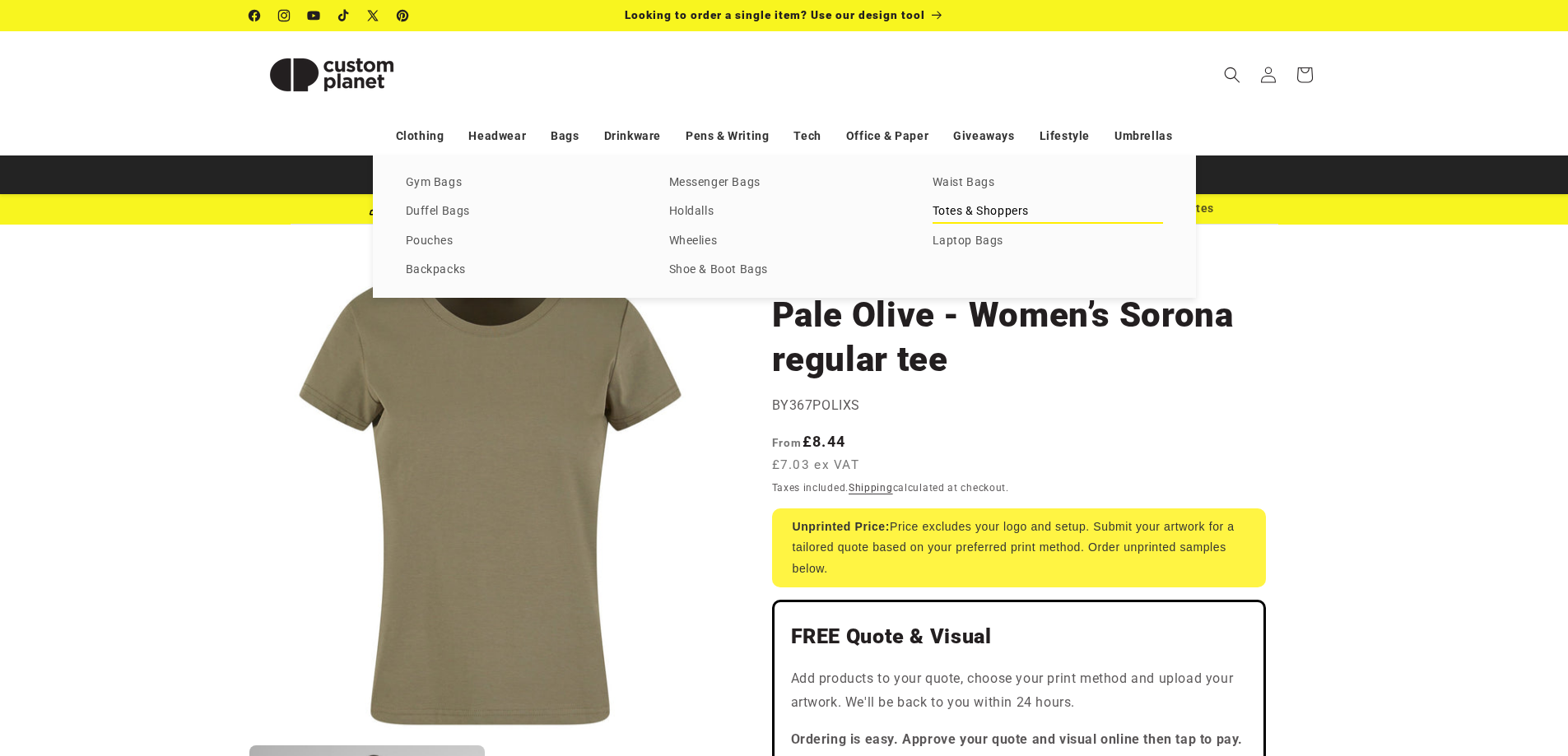
click at [955, 208] on link "Totes & Shoppers" at bounding box center [1047, 211] width 231 height 22
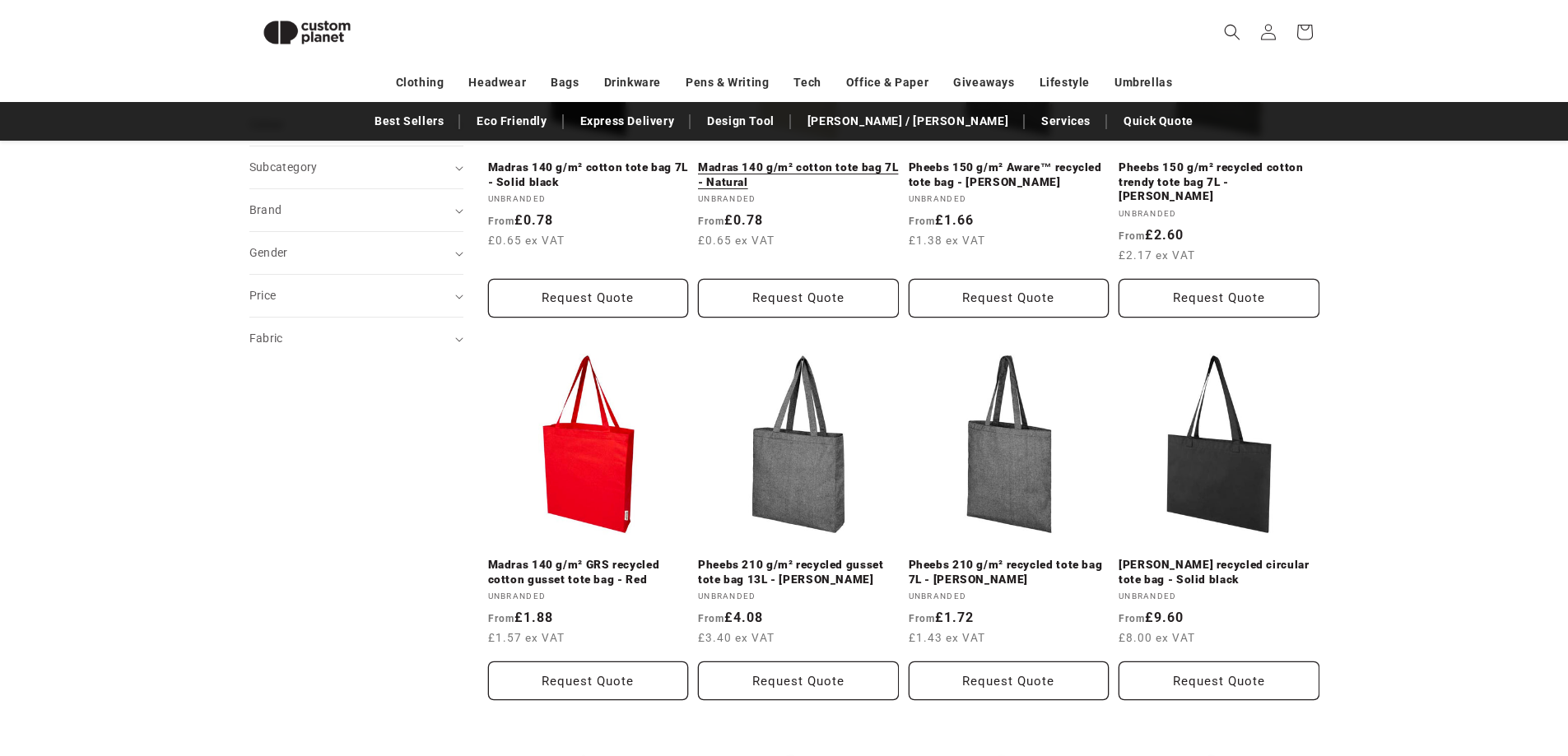
scroll to position [389, 0]
